Goal: Check status: Check status

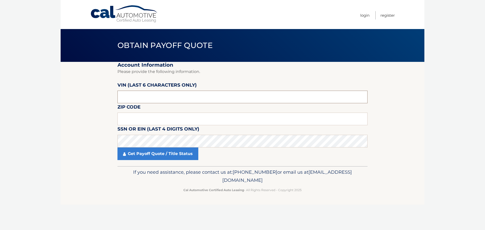
click at [148, 93] on input "text" at bounding box center [242, 97] width 250 height 13
type input "207147"
click at [157, 111] on fieldset "Account Information Please provide the following information. [PERSON_NAME] (la…" at bounding box center [242, 114] width 250 height 104
click at [124, 118] on input "text" at bounding box center [242, 119] width 250 height 13
type input "07646"
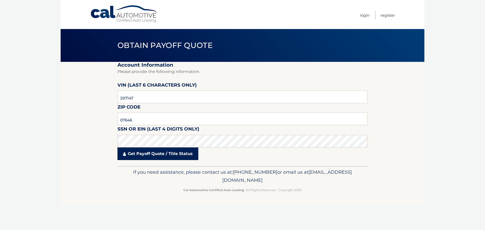
click at [132, 158] on link "Get Payoff Quote / Title Status" at bounding box center [157, 153] width 81 height 13
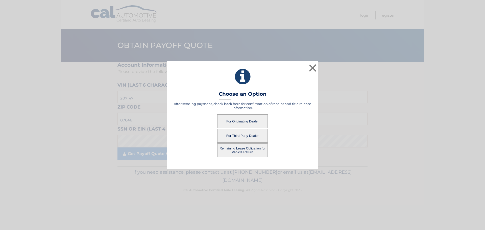
click at [244, 121] on button "For Originating Dealer" at bounding box center [242, 121] width 51 height 14
click at [243, 121] on button "For Originating Dealer" at bounding box center [242, 121] width 51 height 14
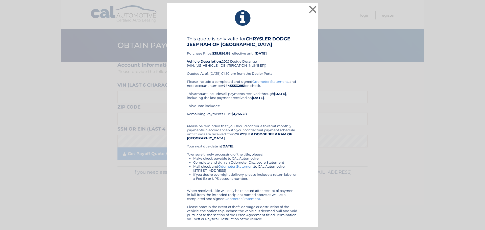
click at [319, 11] on div "× This quote is only valid for CHRYSLER DODGE JEEP RAM OF [GEOGRAPHIC_DATA] Pur…" at bounding box center [242, 115] width 481 height 225
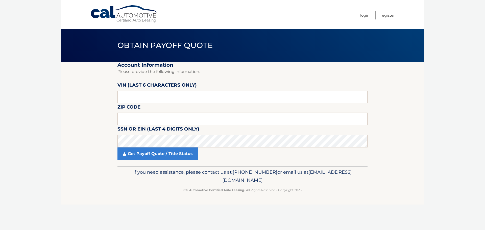
click at [313, 10] on nav "Menu Login Register" at bounding box center [278, 14] width 232 height 29
